Goal: Book appointment/travel/reservation

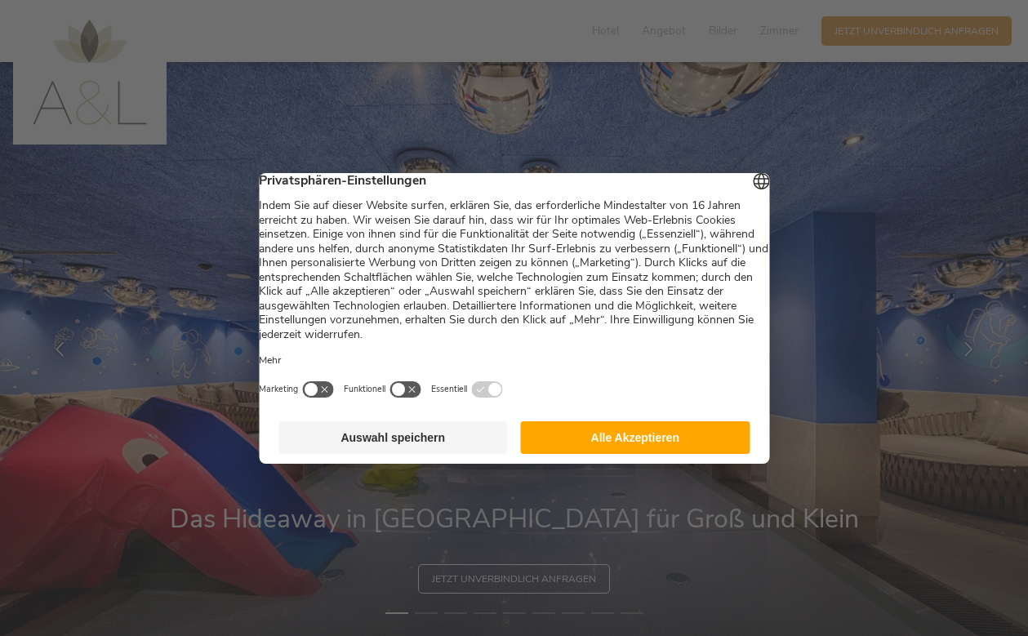
click at [567, 451] on button "Alle Akzeptieren" at bounding box center [635, 437] width 229 height 33
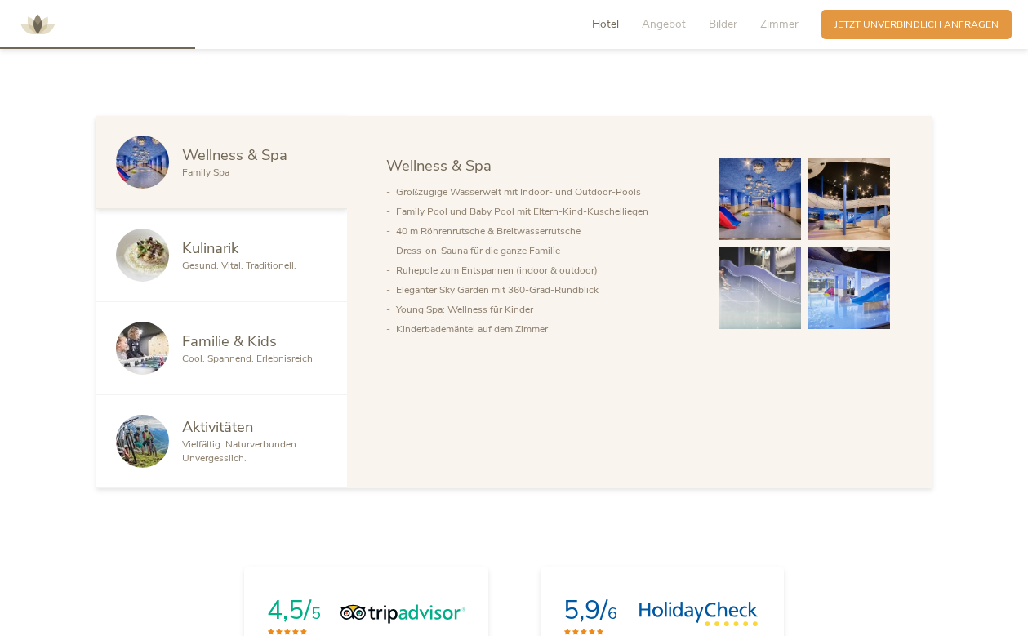
scroll to position [816, 0]
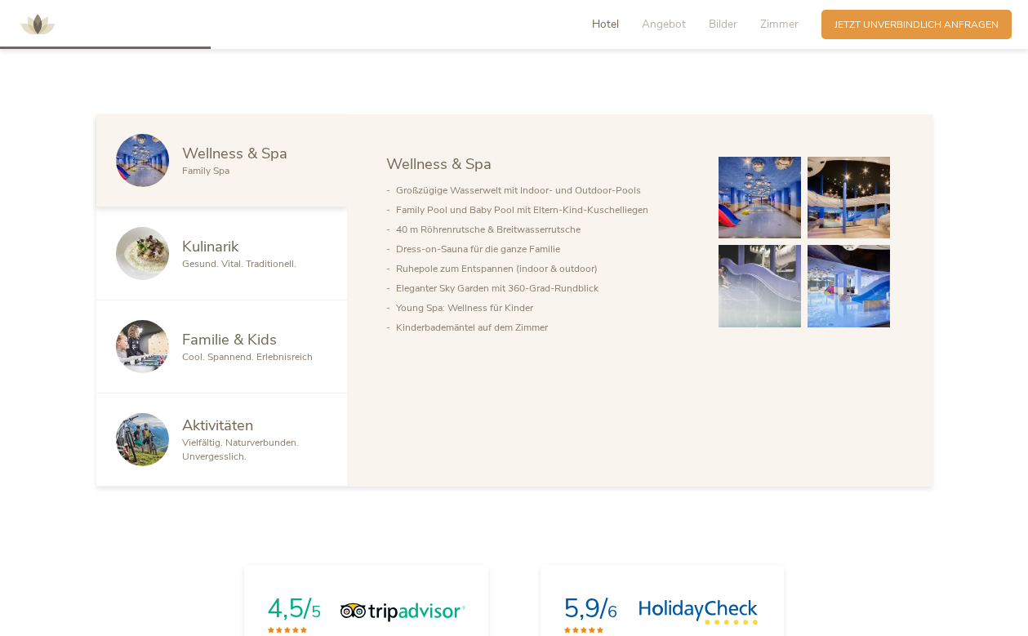
click at [201, 457] on span "Vielfältig. Naturverbunden. Unvergesslich." at bounding box center [240, 449] width 117 height 27
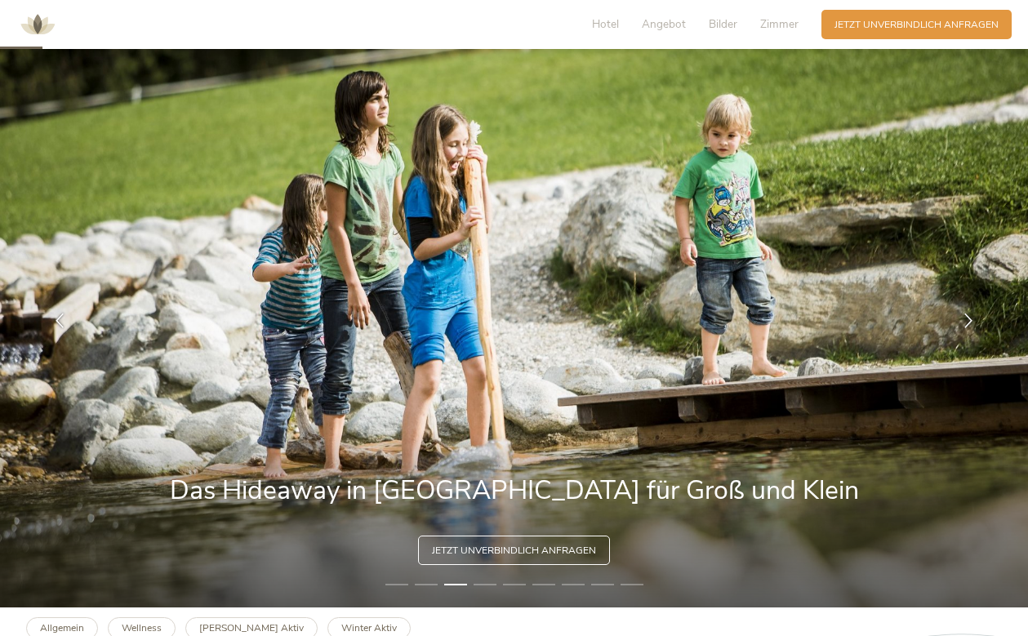
scroll to position [0, 0]
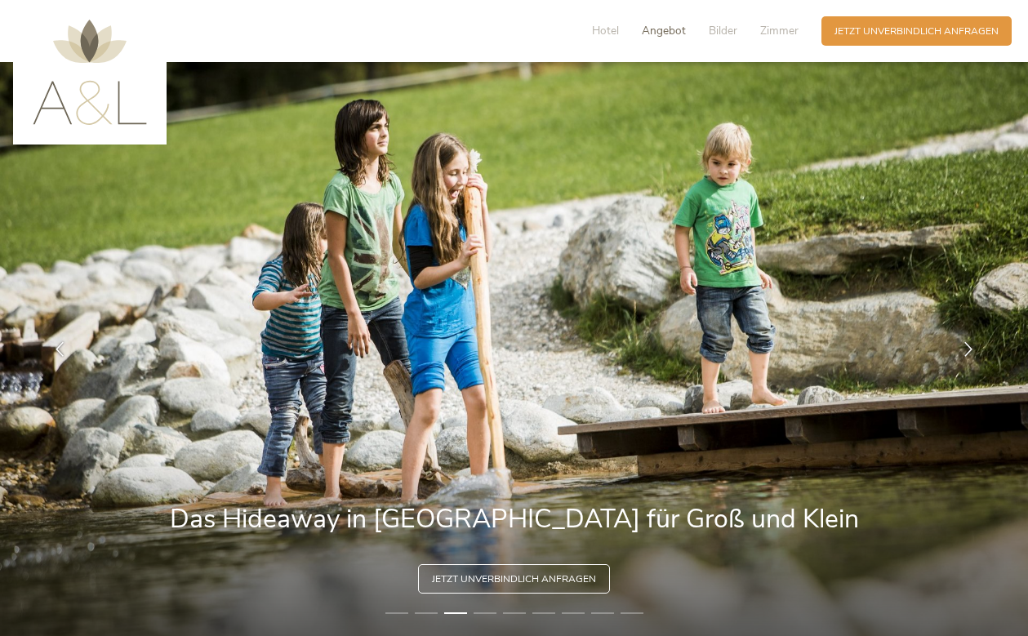
click at [645, 29] on span "Angebot" at bounding box center [664, 31] width 44 height 16
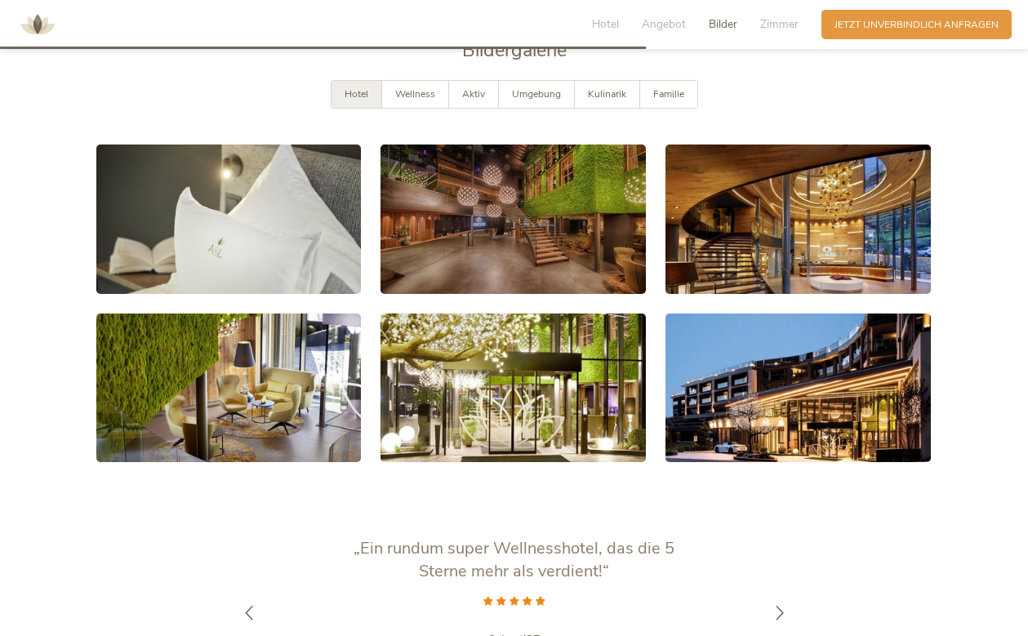
scroll to position [2632, 0]
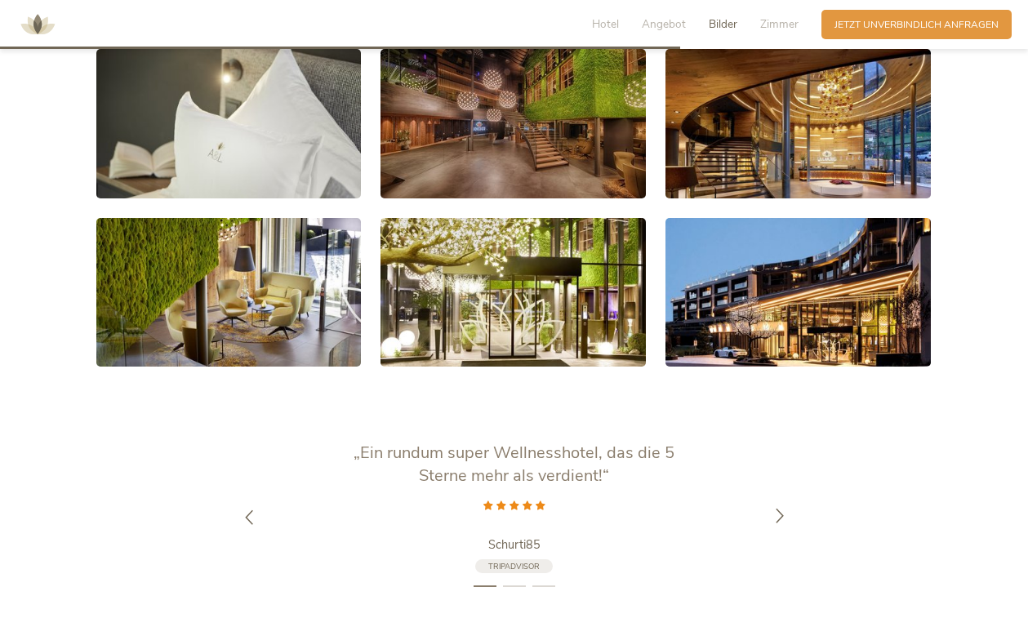
click at [781, 509] on icon at bounding box center [779, 516] width 15 height 15
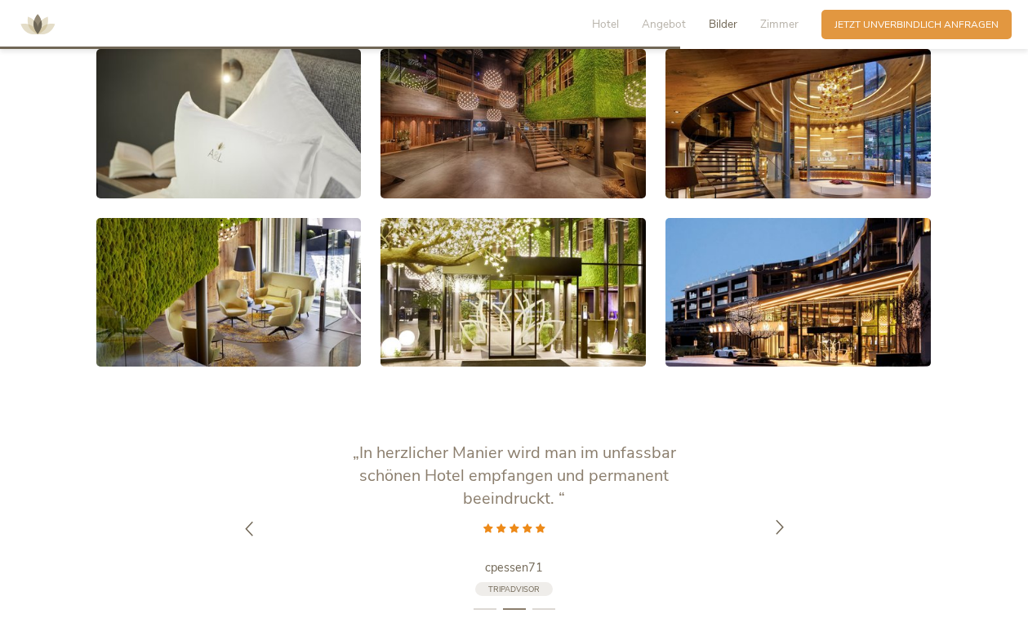
click at [776, 509] on div at bounding box center [779, 529] width 41 height 41
drag, startPoint x: 855, startPoint y: 314, endPoint x: 755, endPoint y: 366, distance: 112.1
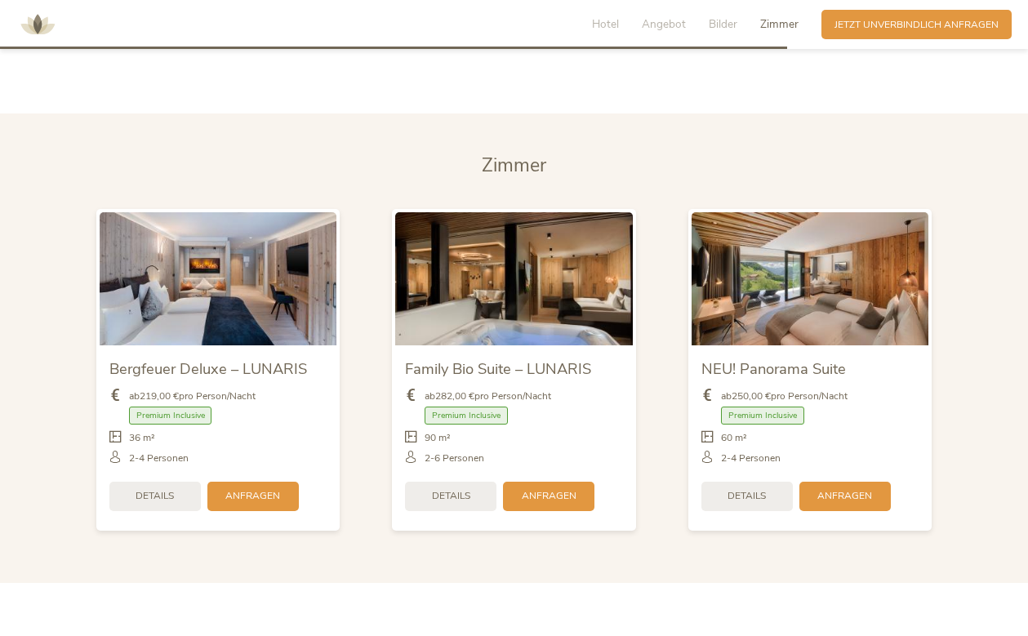
scroll to position [3205, 0]
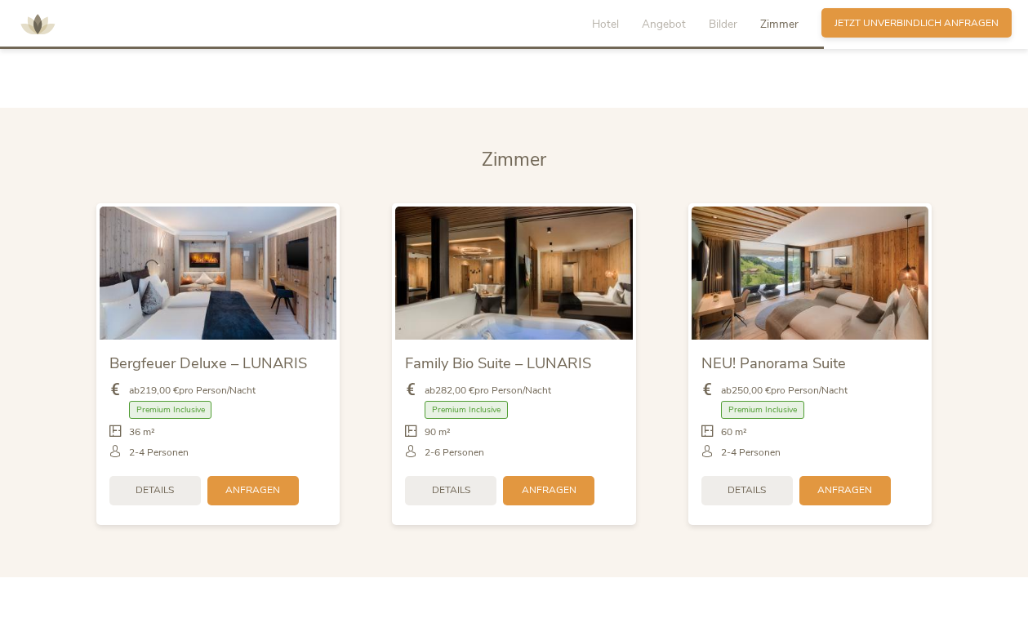
click at [863, 30] on div "Anfragen Jetzt unverbindlich anfragen" at bounding box center [916, 22] width 190 height 29
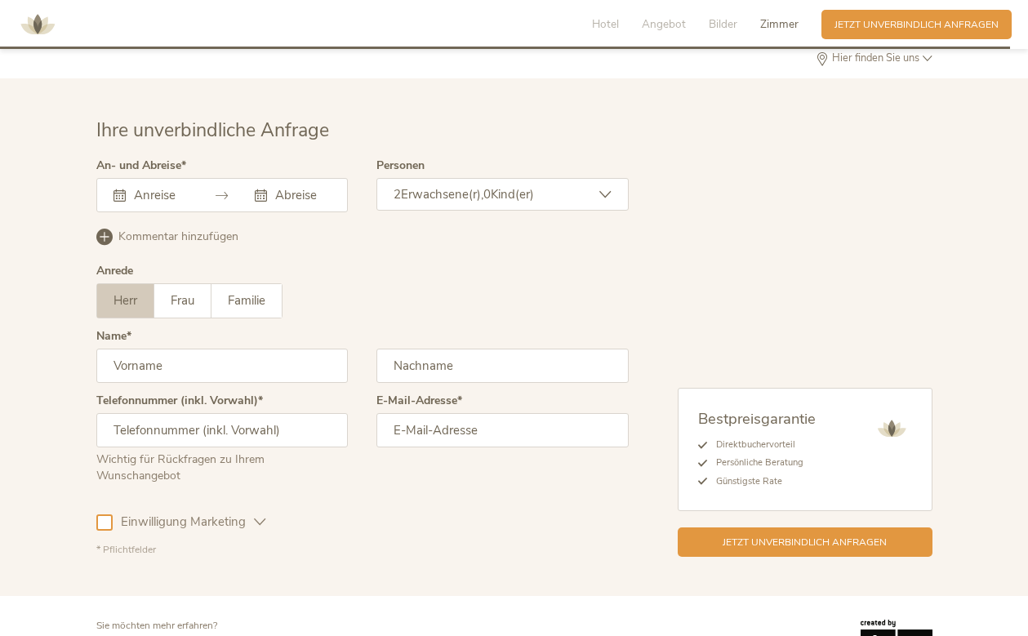
scroll to position [4000, 0]
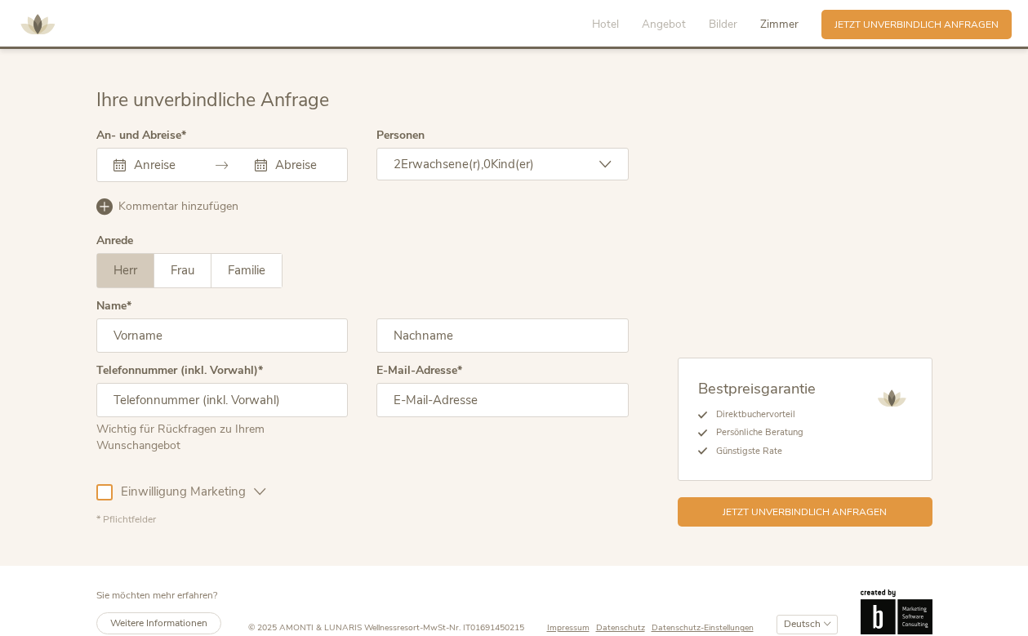
click at [171, 159] on div at bounding box center [222, 165] width 252 height 34
drag, startPoint x: 171, startPoint y: 151, endPoint x: 173, endPoint y: 143, distance: 8.3
click at [173, 157] on input "text" at bounding box center [160, 165] width 60 height 16
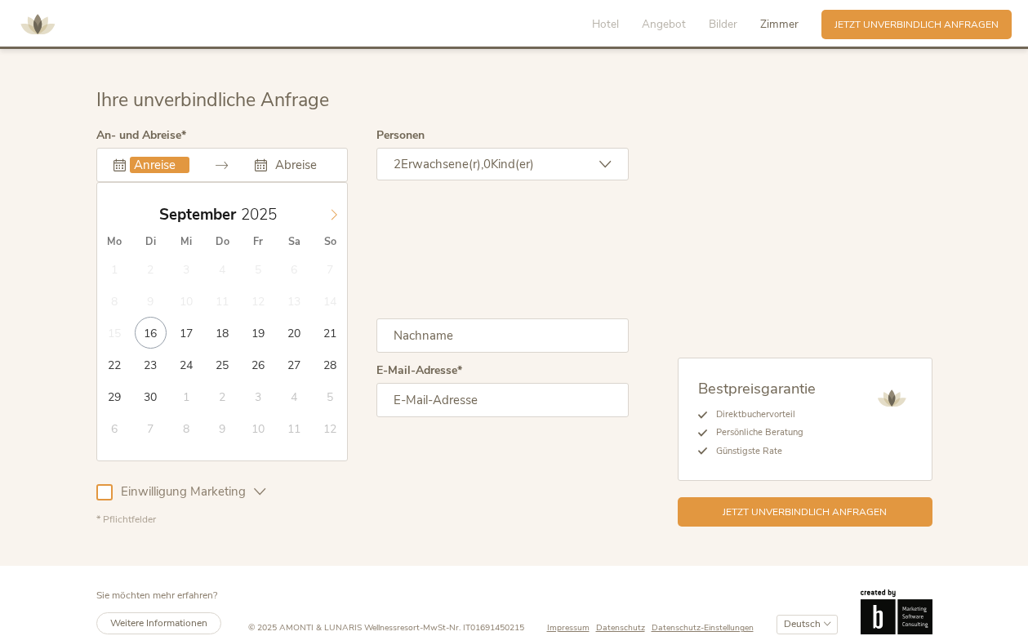
click at [330, 199] on span at bounding box center [334, 210] width 28 height 23
click at [331, 209] on icon at bounding box center [333, 214] width 11 height 11
type input "2026"
click at [330, 209] on icon at bounding box center [333, 214] width 11 height 11
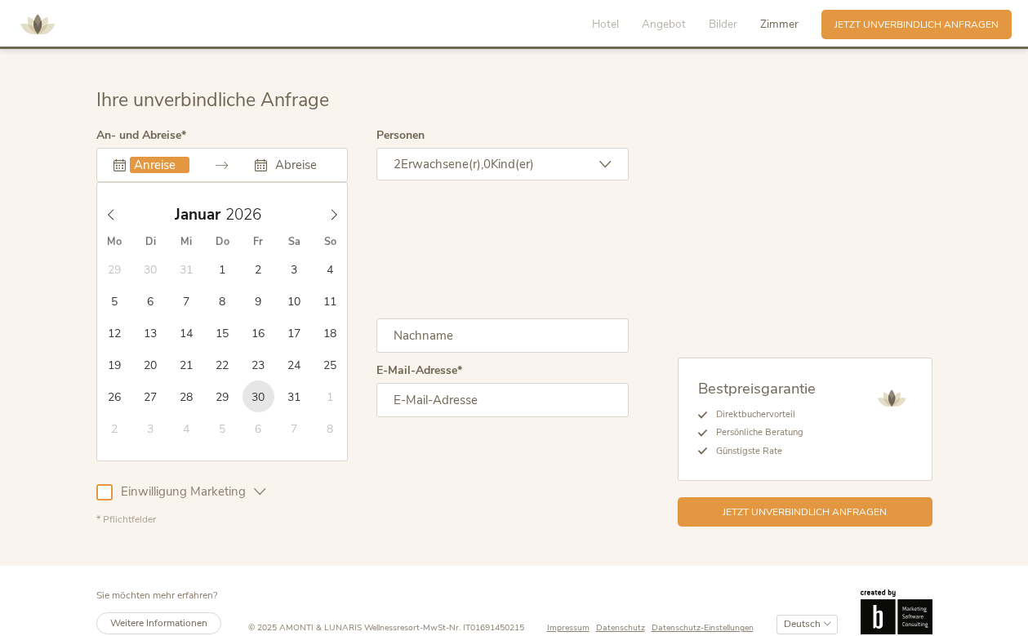
type input "[DATE]"
type input "2026"
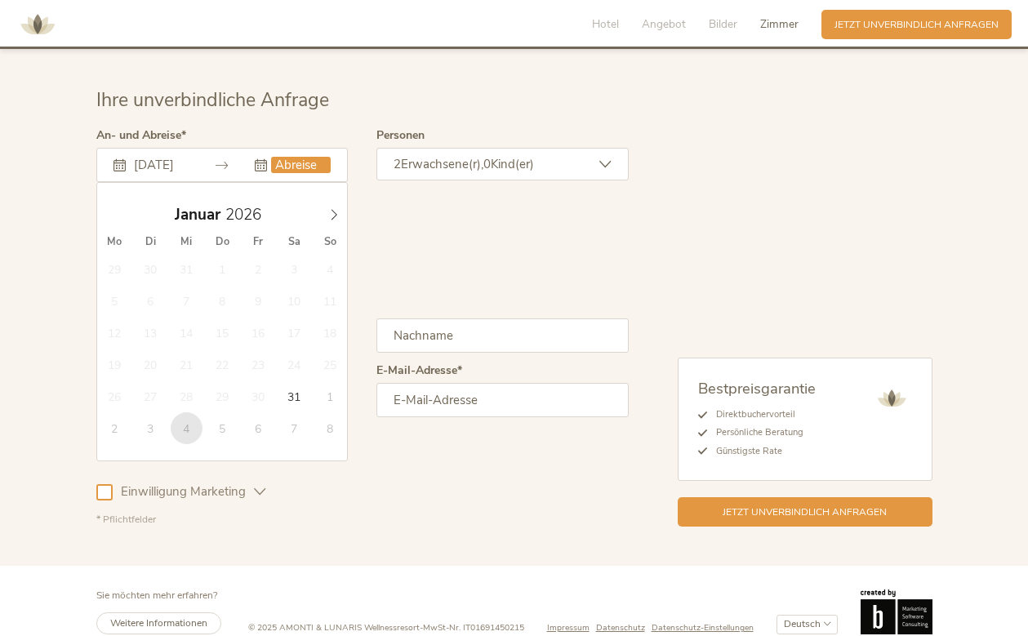
type input "[DATE]"
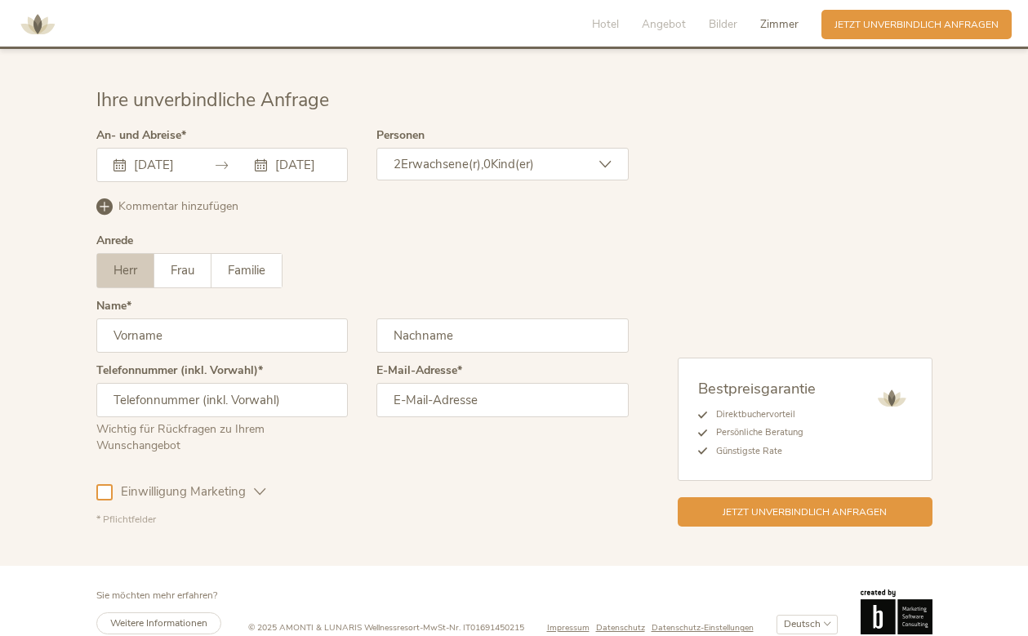
scroll to position [0, 0]
click at [160, 318] on input "text" at bounding box center [222, 335] width 252 height 34
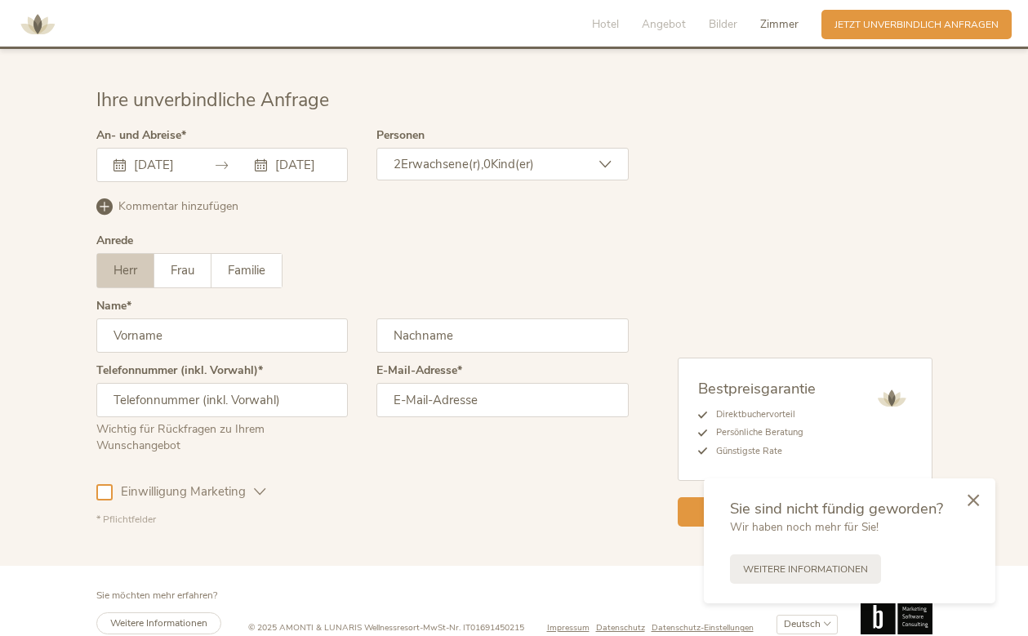
type input "Ilenia"
type input "Raso"
type input "[PHONE_NUMBER]"
type input "[EMAIL_ADDRESS][DOMAIN_NAME]"
click at [184, 258] on label "Frau" at bounding box center [182, 270] width 57 height 33
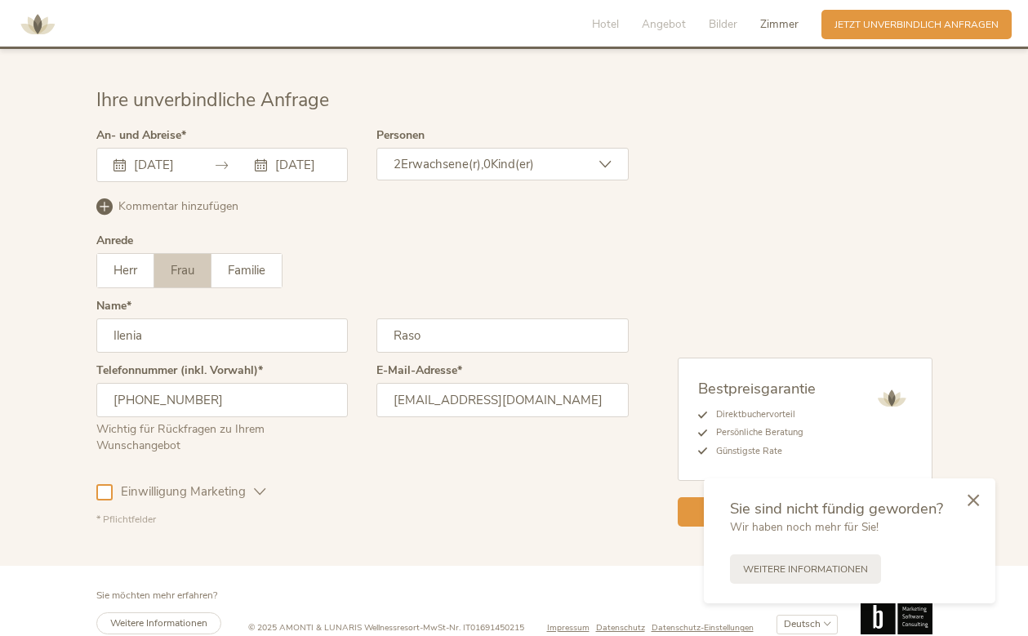
drag, startPoint x: 520, startPoint y: 154, endPoint x: 521, endPoint y: 146, distance: 8.2
click at [521, 156] on span "Kind(er)" at bounding box center [512, 164] width 43 height 16
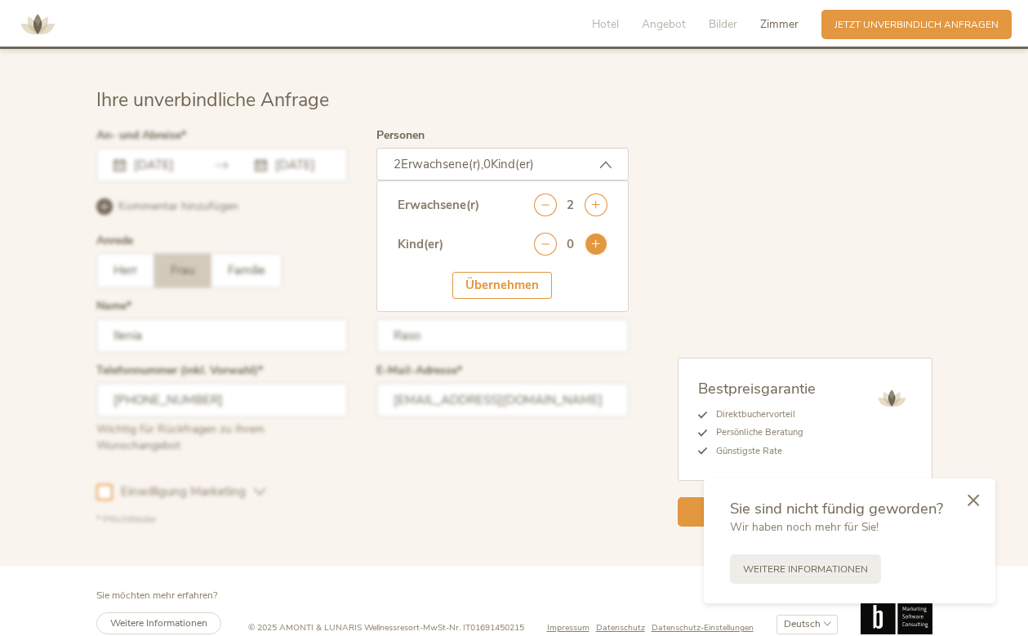
click at [602, 233] on icon at bounding box center [595, 244] width 23 height 23
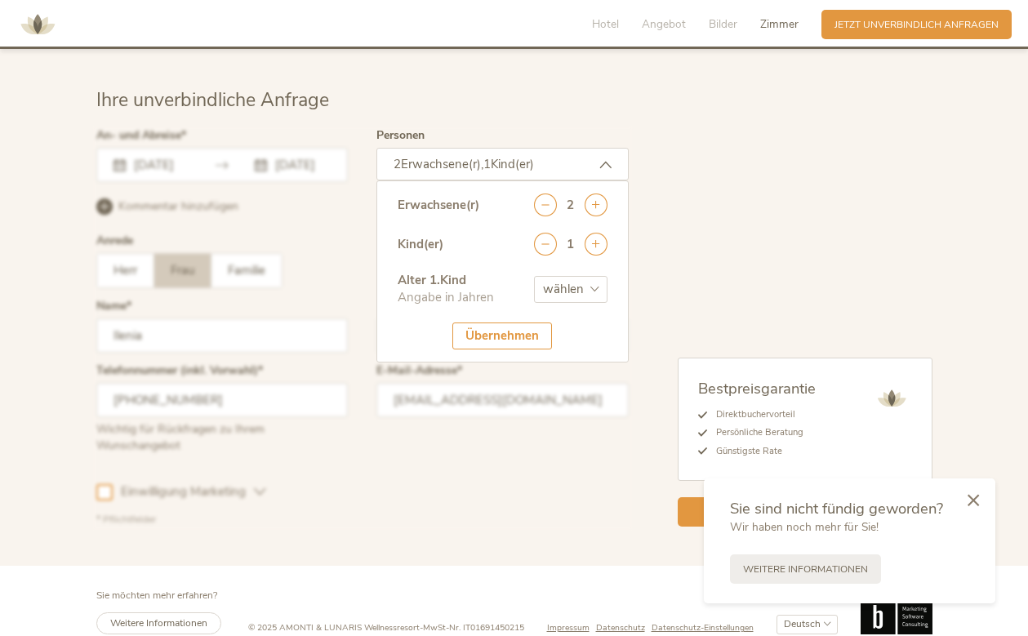
select select "2"
click at [698, 259] on div "Bestpreisgarantie Direktbuchervorteil Persönliche Beratung Günstigste Rate Jetz…" at bounding box center [780, 328] width 304 height 397
click at [975, 504] on div at bounding box center [973, 500] width 44 height 46
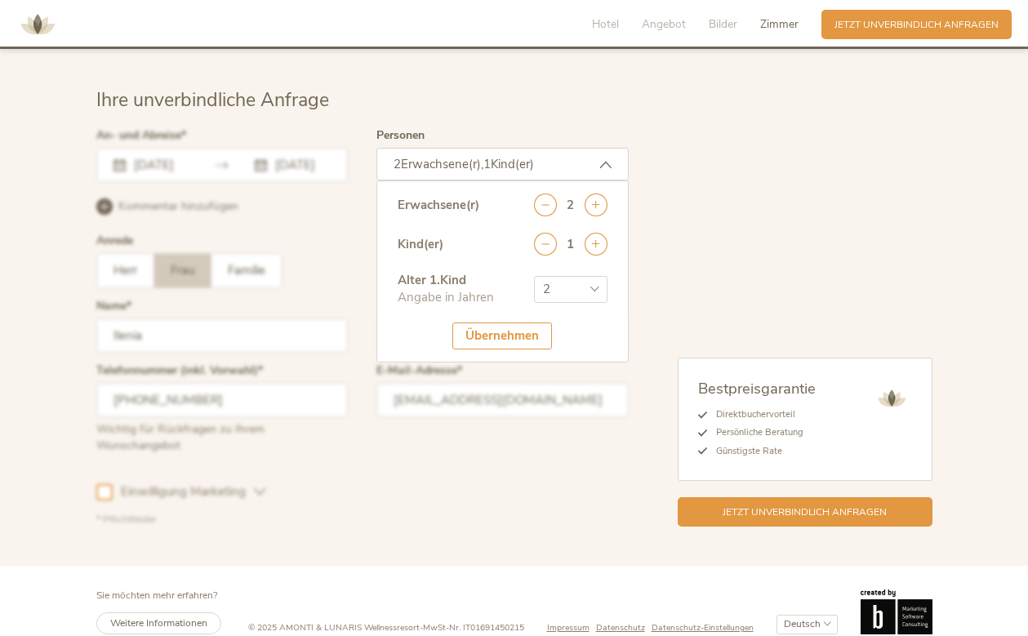
drag, startPoint x: 521, startPoint y: 334, endPoint x: 521, endPoint y: 305, distance: 28.6
click at [521, 322] on div "Übernehmen" at bounding box center [502, 335] width 100 height 27
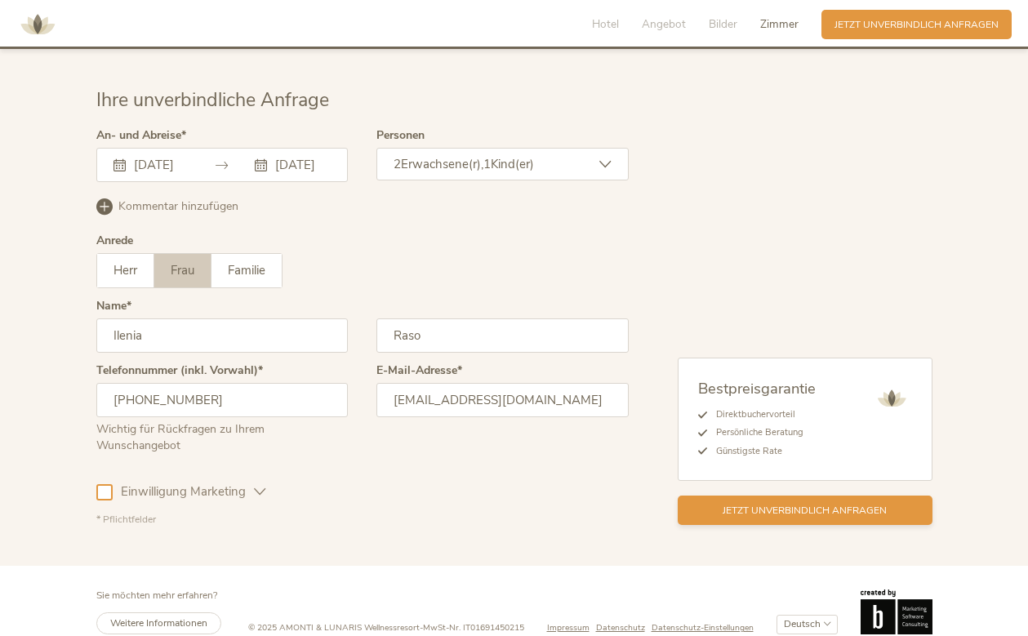
click at [833, 504] on span "Jetzt unverbindlich anfragen" at bounding box center [804, 511] width 164 height 14
